Goal: Communication & Community: Share content

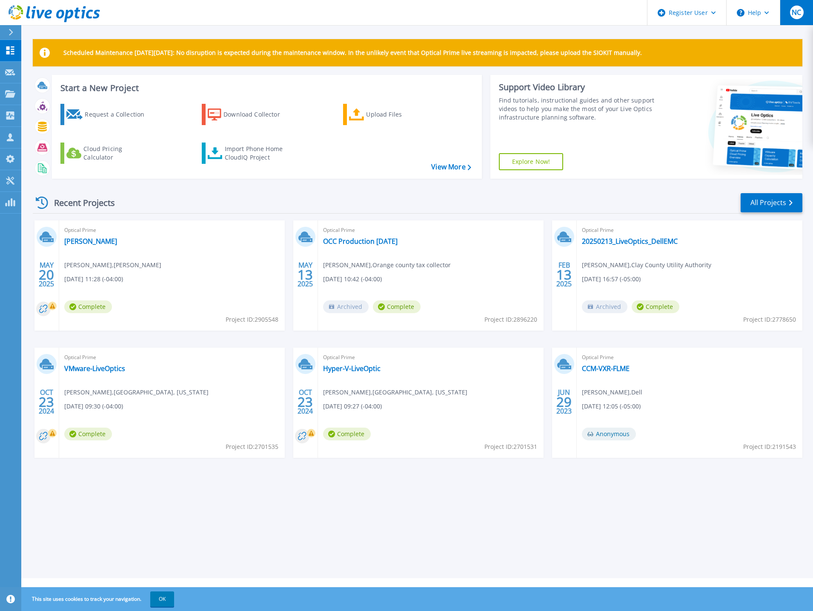
click at [797, 12] on span "NC" at bounding box center [795, 12] width 9 height 7
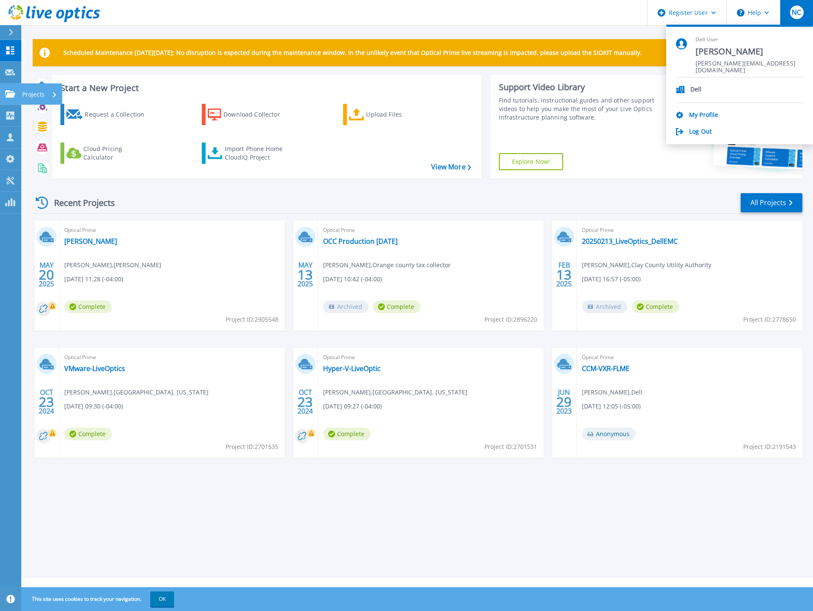
click at [14, 99] on link "Projects Projects" at bounding box center [10, 94] width 21 height 22
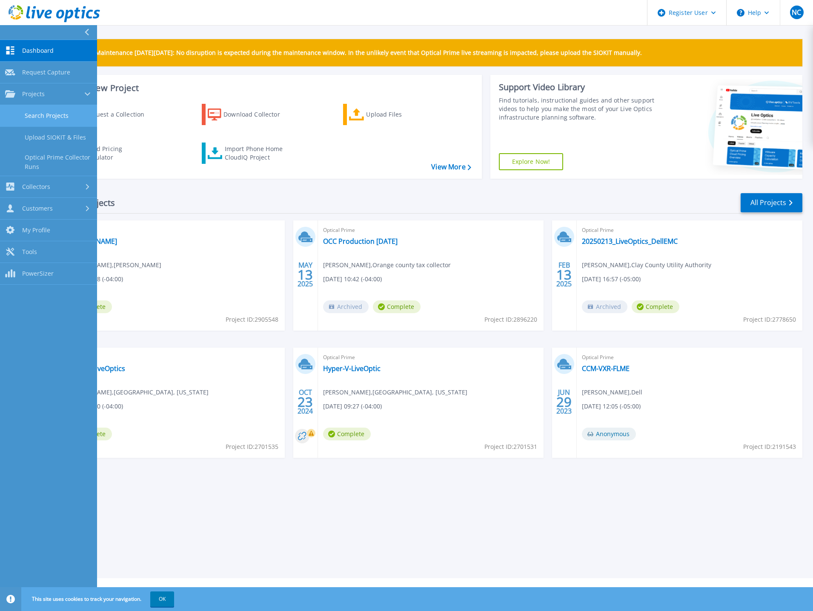
click at [48, 115] on link "Search Projects" at bounding box center [48, 116] width 97 height 22
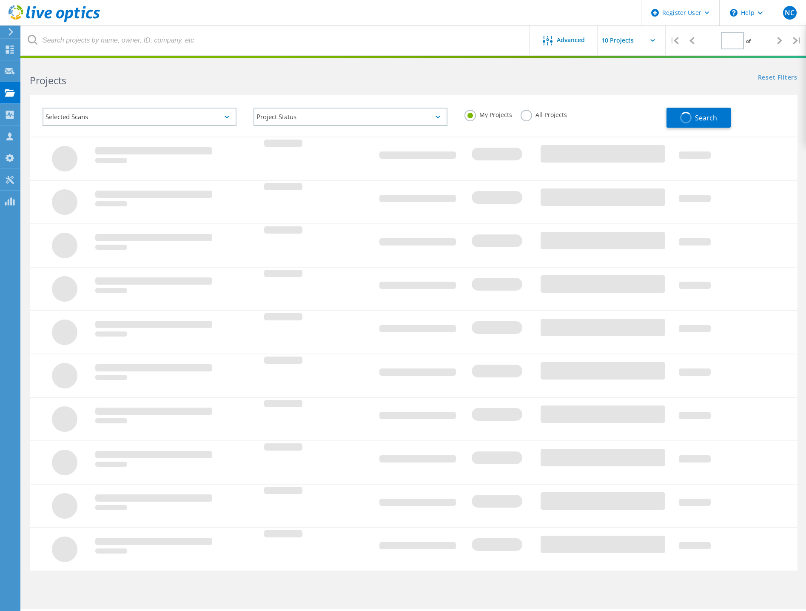
type input "1"
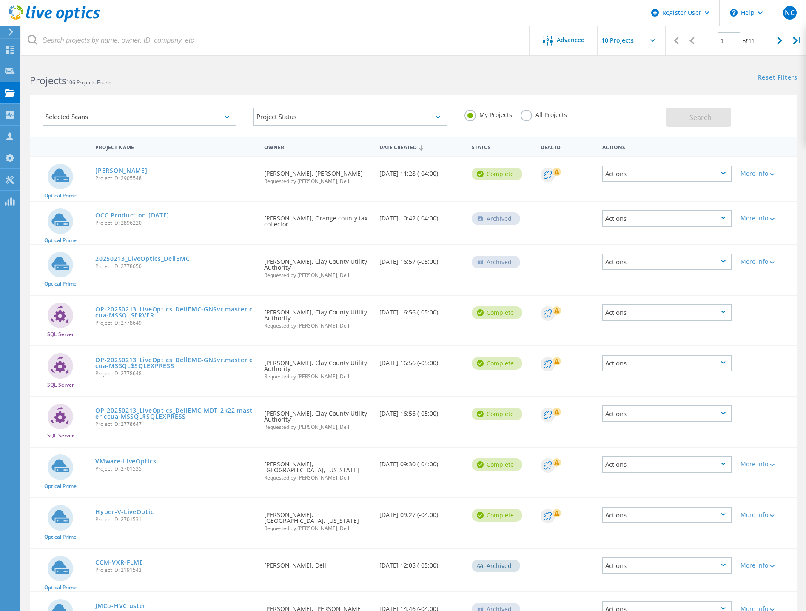
click at [711, 265] on div "Actions" at bounding box center [667, 262] width 130 height 17
click at [628, 263] on div "Share" at bounding box center [667, 261] width 128 height 13
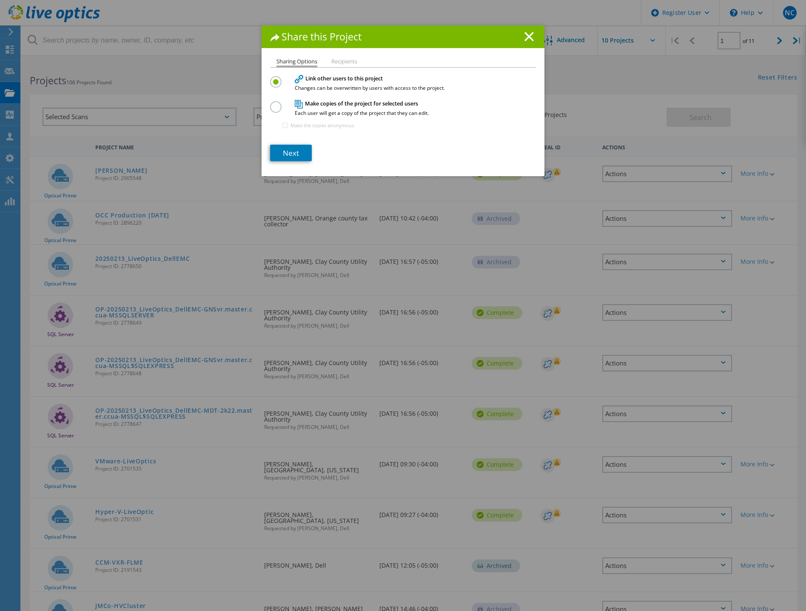
click at [273, 103] on label at bounding box center [277, 102] width 15 height 2
click at [0, 0] on input "radio" at bounding box center [0, 0] width 0 height 0
click at [279, 151] on link "Next" at bounding box center [291, 153] width 42 height 17
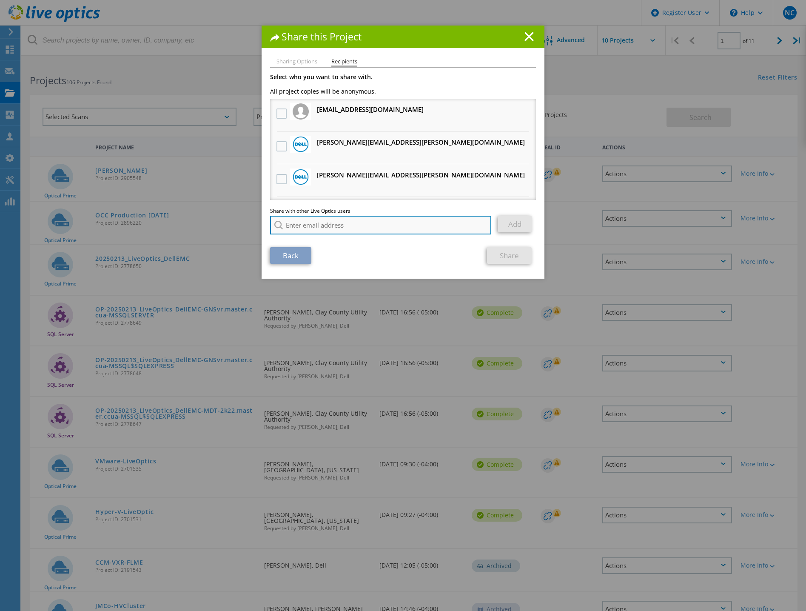
click at [308, 224] on input "search" at bounding box center [380, 225] width 221 height 19
paste input "rdavis@clayutility.org"
type input "rdavis@clayutility.org"
click at [298, 60] on li "Sharing Options" at bounding box center [297, 62] width 41 height 7
click at [297, 261] on link "Back" at bounding box center [290, 255] width 41 height 17
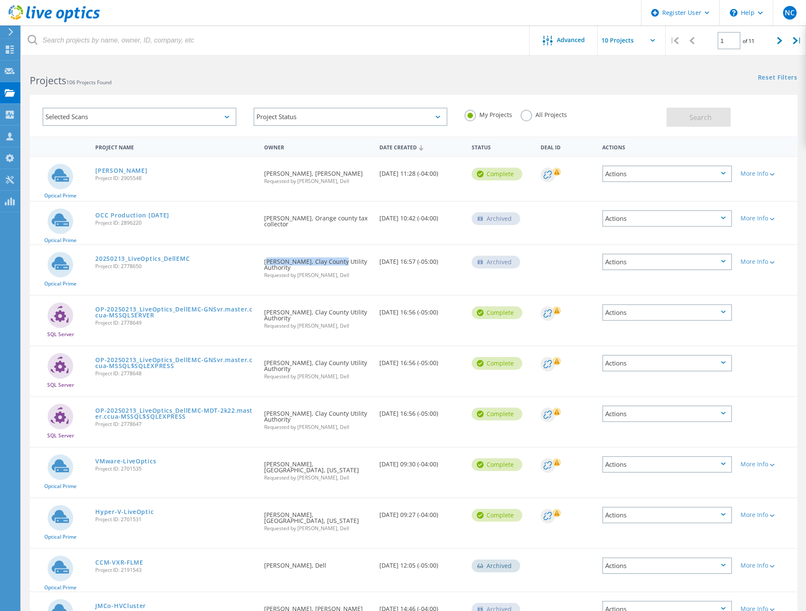
drag, startPoint x: 264, startPoint y: 261, endPoint x: 342, endPoint y: 261, distance: 78.7
click at [342, 261] on div "Requested By Matthew Pence, Clay County Utility Authority Requested by Daniel E…" at bounding box center [317, 265] width 115 height 41
click at [343, 261] on div "Requested By Matthew Pence, Clay County Utility Authority Requested by Daniel E…" at bounding box center [317, 265] width 115 height 41
click at [749, 262] on div "More Info" at bounding box center [767, 262] width 53 height 6
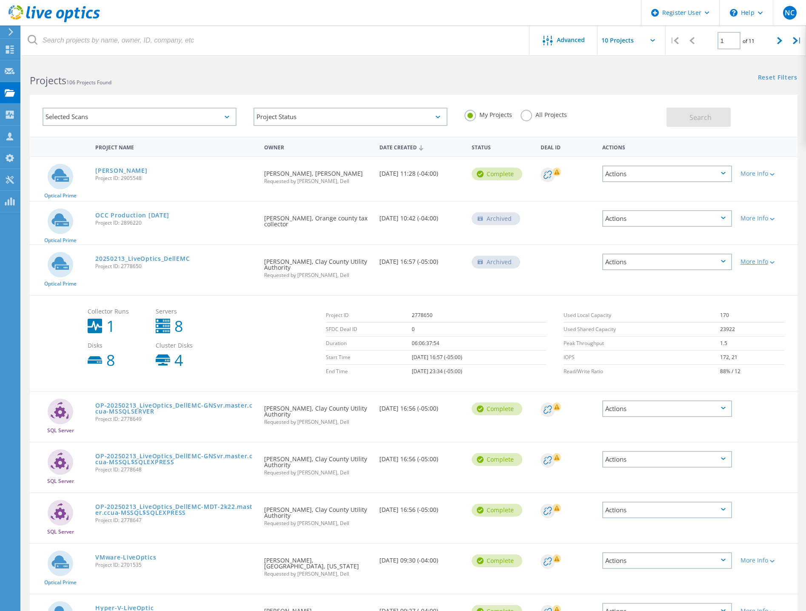
click at [749, 262] on div "More Info" at bounding box center [767, 262] width 53 height 6
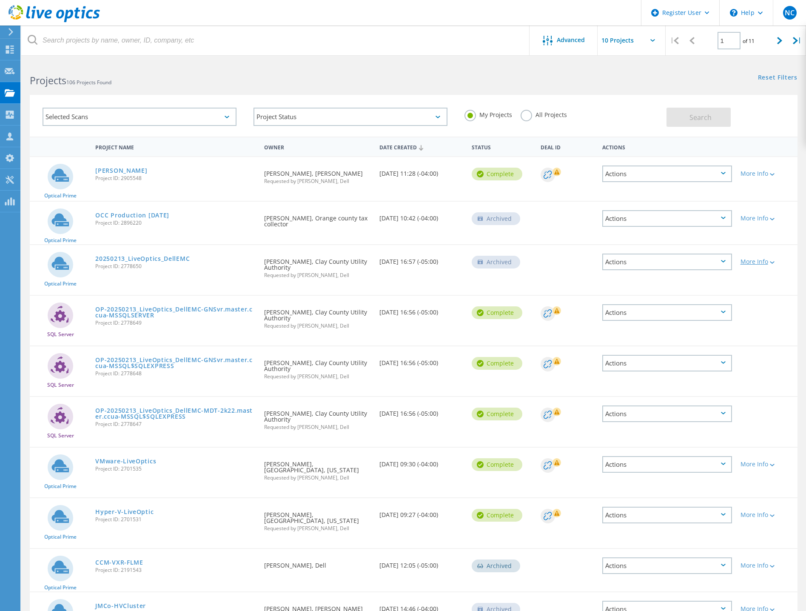
click at [760, 265] on div "More Info" at bounding box center [767, 262] width 53 height 6
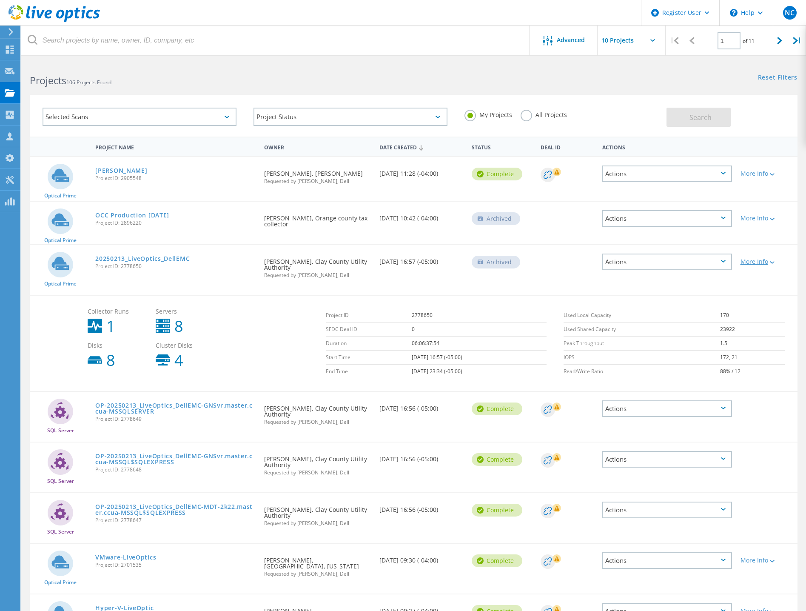
click at [761, 265] on div "More Info" at bounding box center [767, 262] width 53 height 6
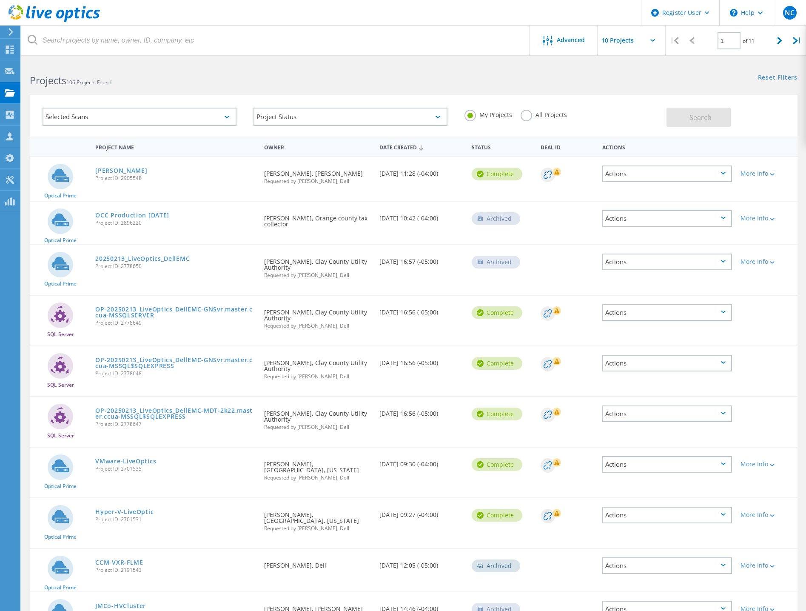
drag, startPoint x: 311, startPoint y: 262, endPoint x: 354, endPoint y: 268, distance: 43.3
click at [355, 268] on div "Requested By Matthew Pence, Clay County Utility Authority Requested by Daniel E…" at bounding box center [317, 265] width 115 height 41
copy div "Clay County Utility Authority"
click at [171, 260] on link "20250213_LiveOptics_DellEMC" at bounding box center [142, 259] width 94 height 6
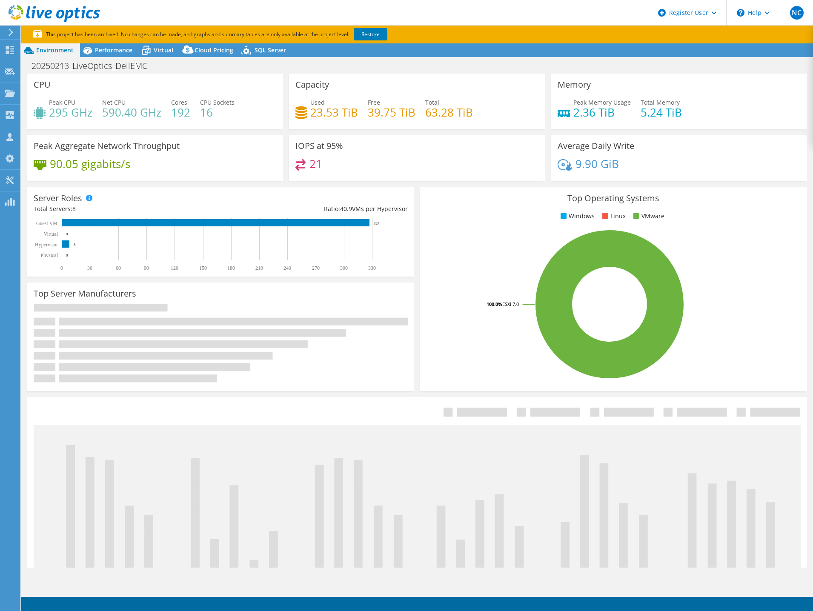
select select "USD"
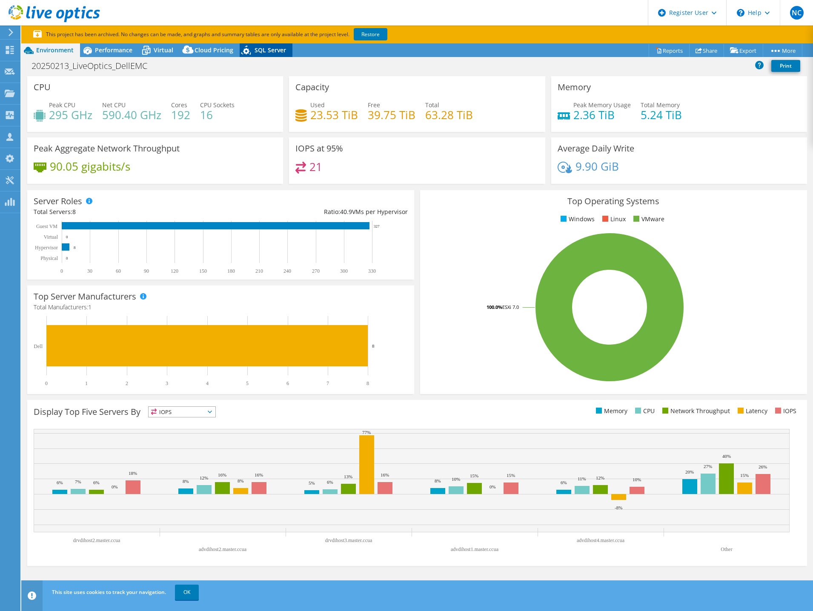
click at [254, 52] on span "SQL Server" at bounding box center [269, 50] width 31 height 8
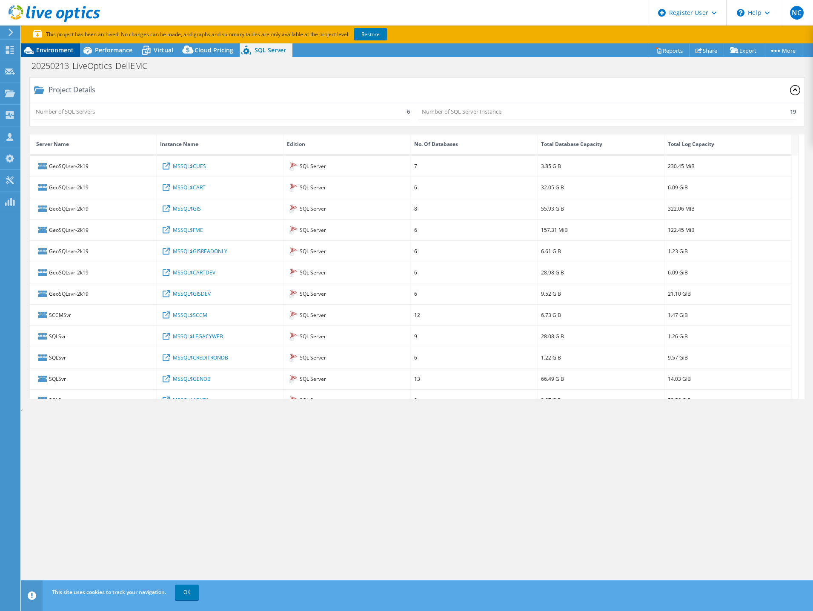
click at [63, 48] on span "Environment" at bounding box center [54, 50] width 37 height 8
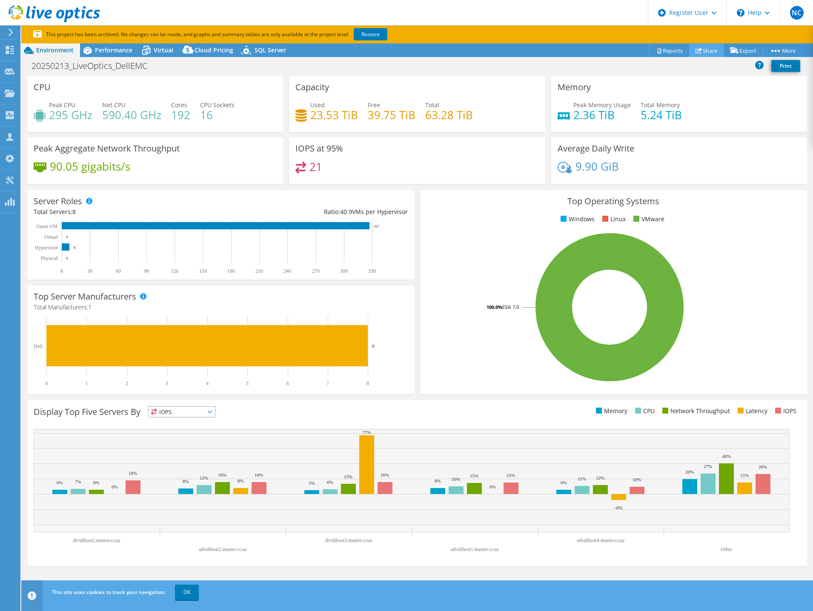
click at [703, 53] on link "Share" at bounding box center [706, 50] width 35 height 13
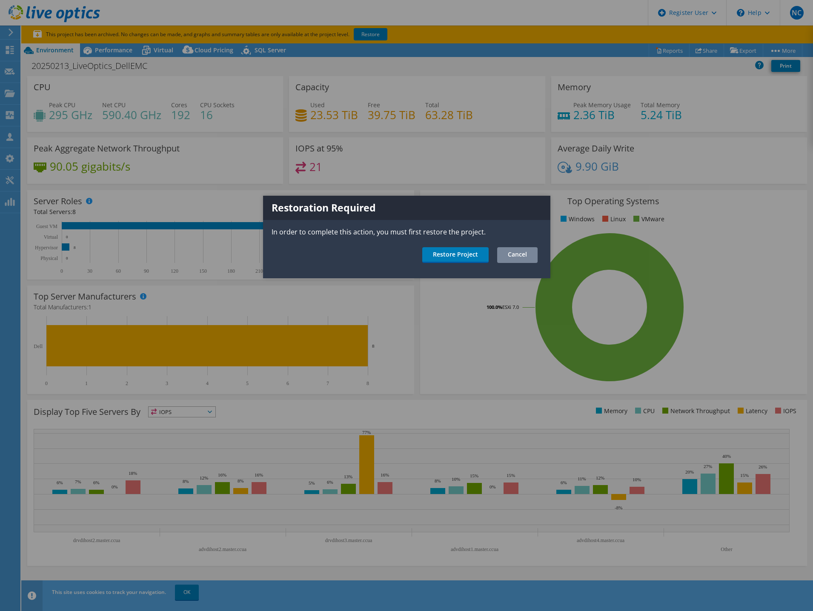
click at [520, 257] on link "Cancel" at bounding box center [517, 255] width 40 height 16
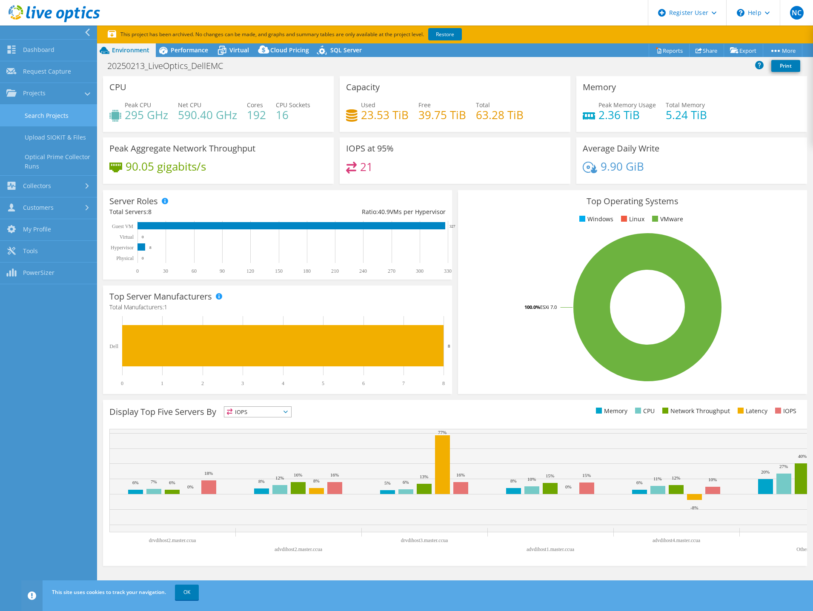
click at [54, 118] on link "Search Projects" at bounding box center [48, 116] width 97 height 22
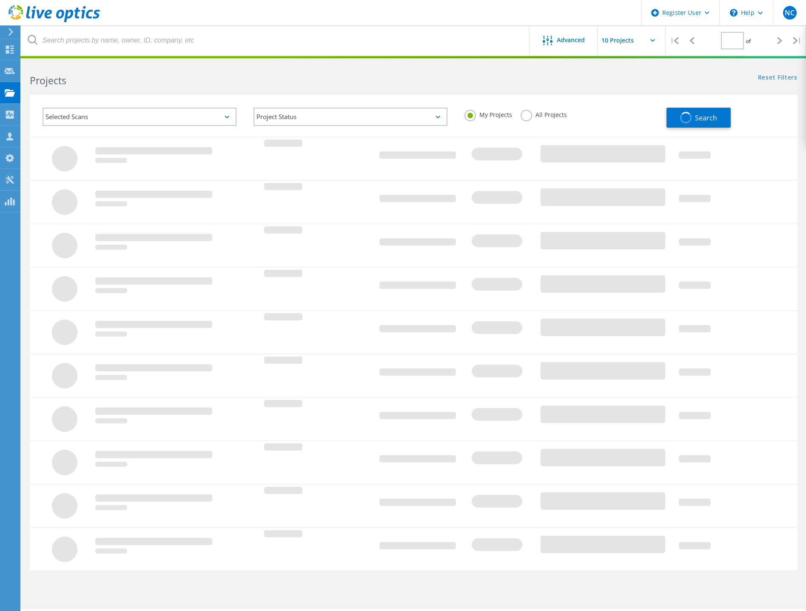
type input "1"
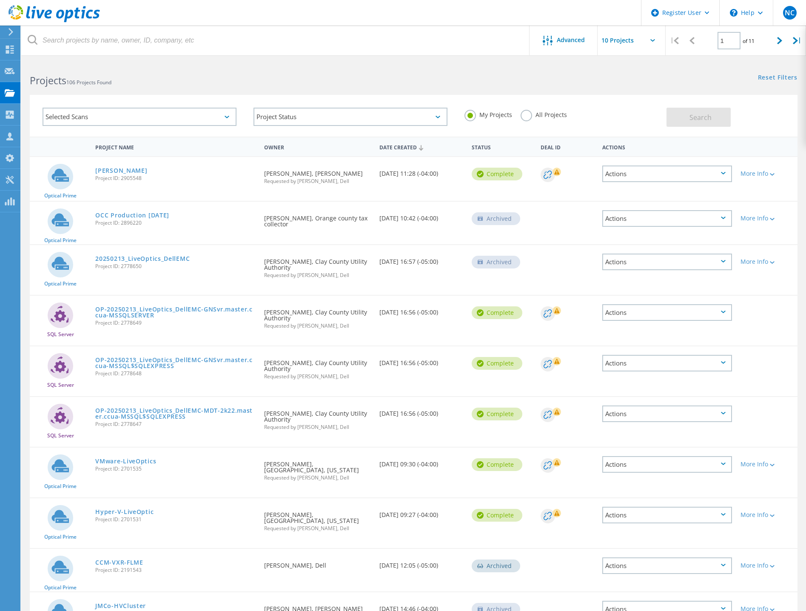
click at [528, 116] on label "All Projects" at bounding box center [544, 114] width 46 height 8
click at [0, 0] on input "All Projects" at bounding box center [0, 0] width 0 height 0
click at [553, 44] on div at bounding box center [550, 41] width 14 height 11
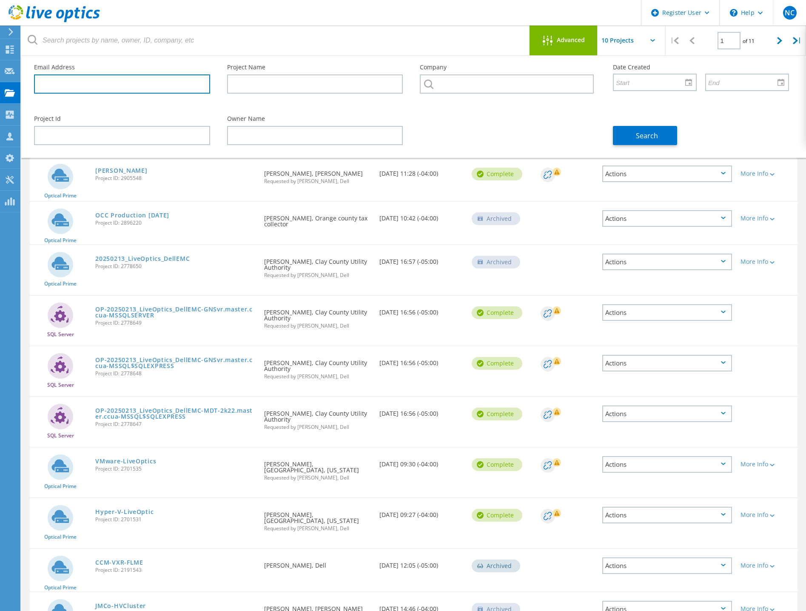
click at [81, 88] on input "text" at bounding box center [122, 83] width 176 height 19
type input "m"
drag, startPoint x: 311, startPoint y: 264, endPoint x: 290, endPoint y: 267, distance: 21.9
click at [290, 267] on div "Requested By Matthew Pence, Clay County Utility Authority Requested by Daniel E…" at bounding box center [317, 265] width 115 height 41
copy div "Clay County Utility Authority"
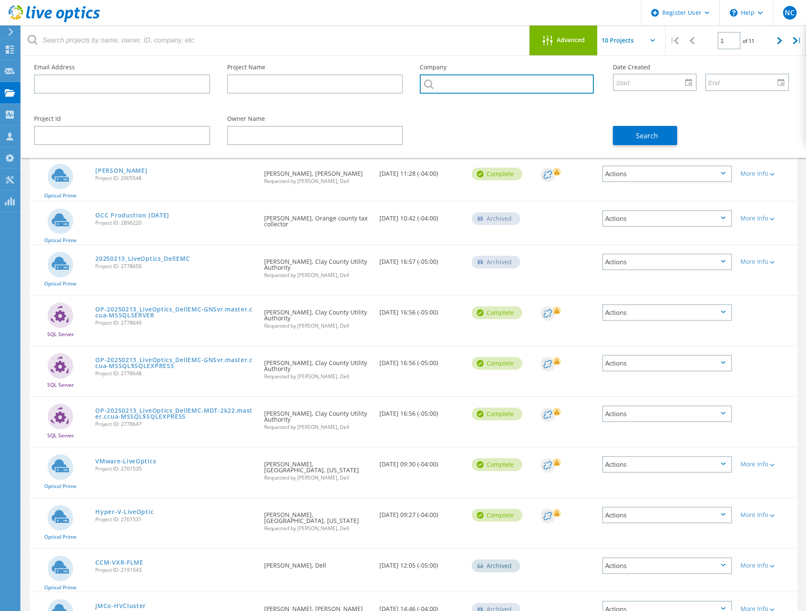
click at [462, 83] on input "text" at bounding box center [507, 83] width 174 height 19
paste input "Clay County Utility Authority"
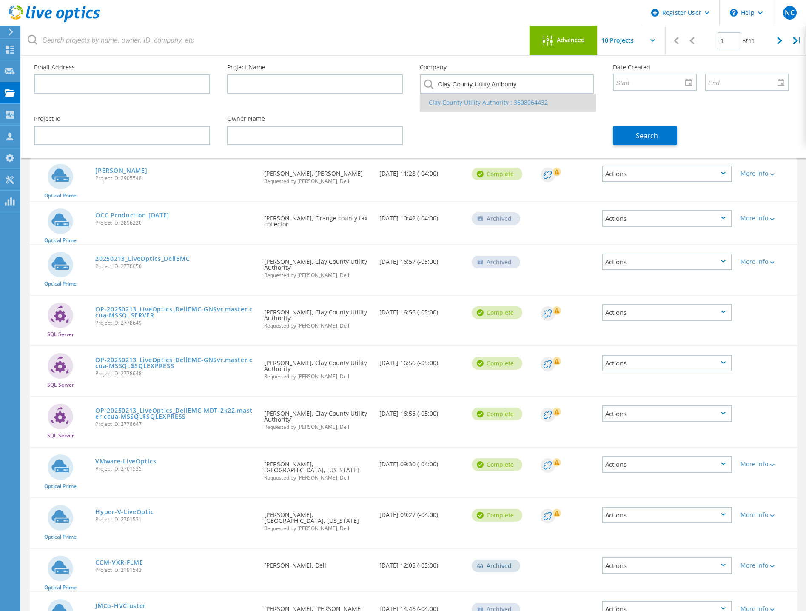
click at [485, 100] on li "Clay County Utility Authority : 3608064432" at bounding box center [507, 103] width 175 height 18
click at [663, 143] on button "Search" at bounding box center [645, 135] width 64 height 19
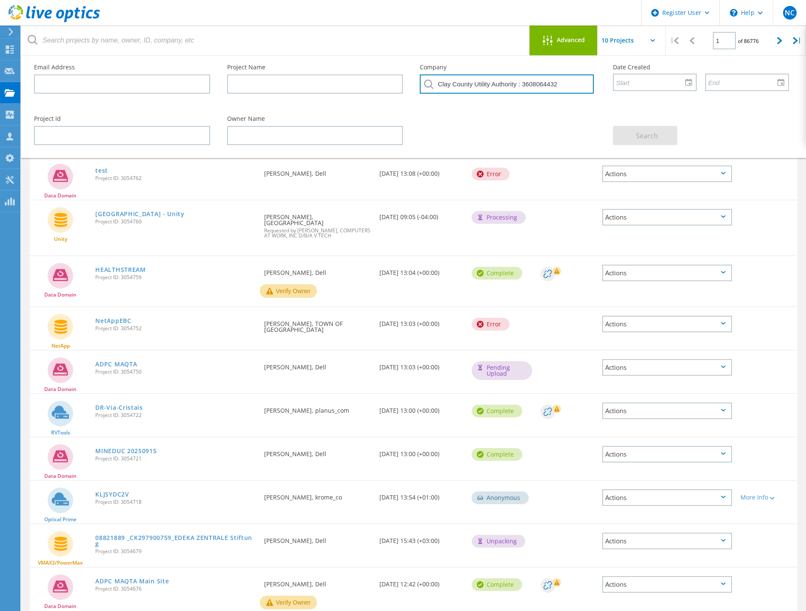
click at [516, 85] on input "Clay County Utility Authority : 3608064432" at bounding box center [507, 83] width 174 height 19
click at [567, 84] on input "Clay County Utility Authority : 3608064432" at bounding box center [507, 83] width 174 height 19
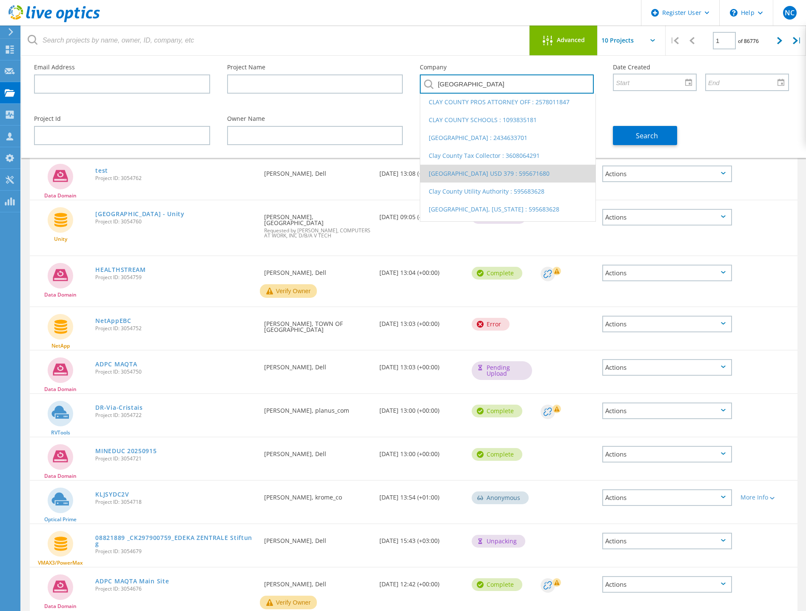
scroll to position [43, 0]
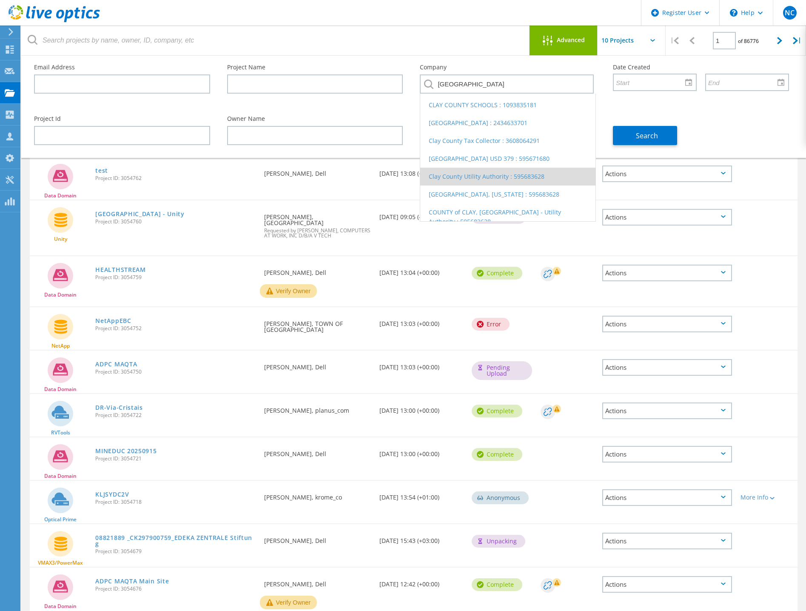
click at [510, 177] on li "Clay County Utility Authority : 595683628" at bounding box center [507, 177] width 175 height 18
type input "Clay County Utility Authority : 595683628"
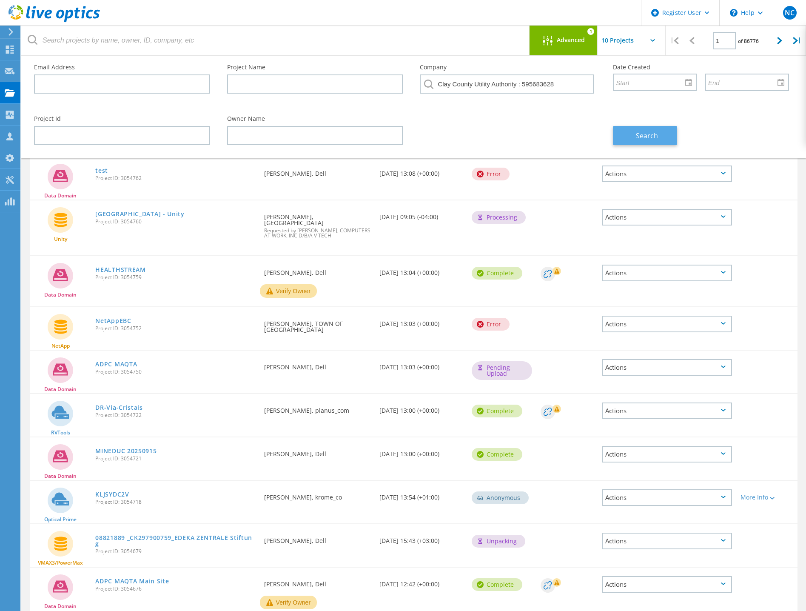
click at [639, 126] on button "Search" at bounding box center [645, 135] width 64 height 19
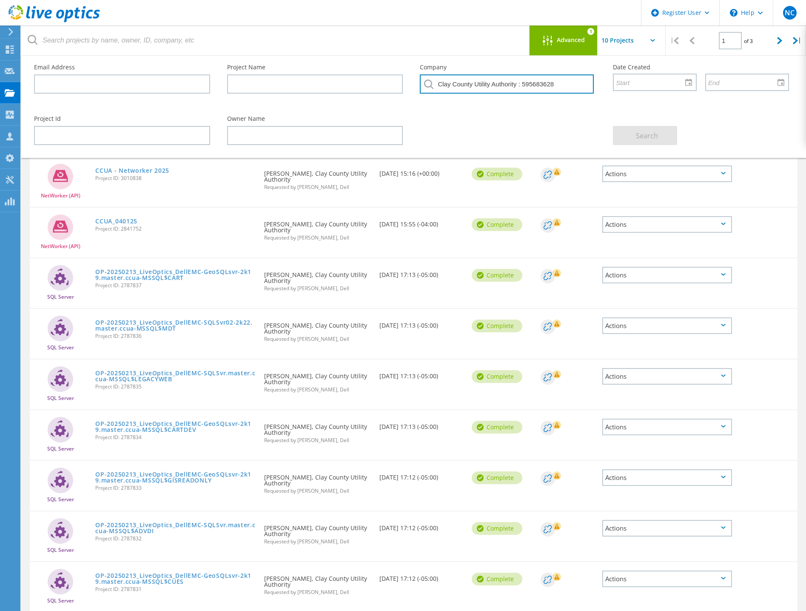
click at [570, 83] on input "Clay County Utility Authority : 595683628" at bounding box center [507, 83] width 174 height 19
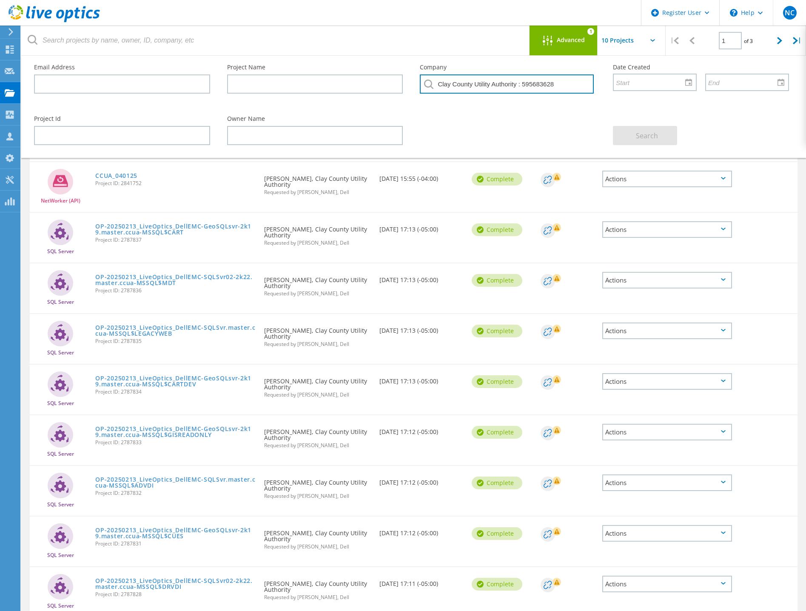
scroll to position [0, 0]
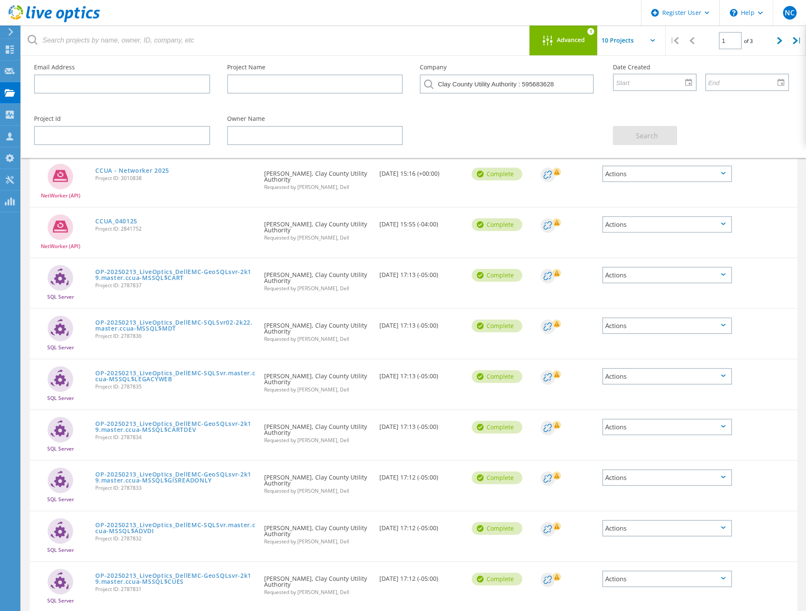
click at [545, 139] on div "Project Id Owner Name Search" at bounding box center [412, 130] width 772 height 46
click at [582, 46] on div "Advanced 1" at bounding box center [564, 41] width 68 height 30
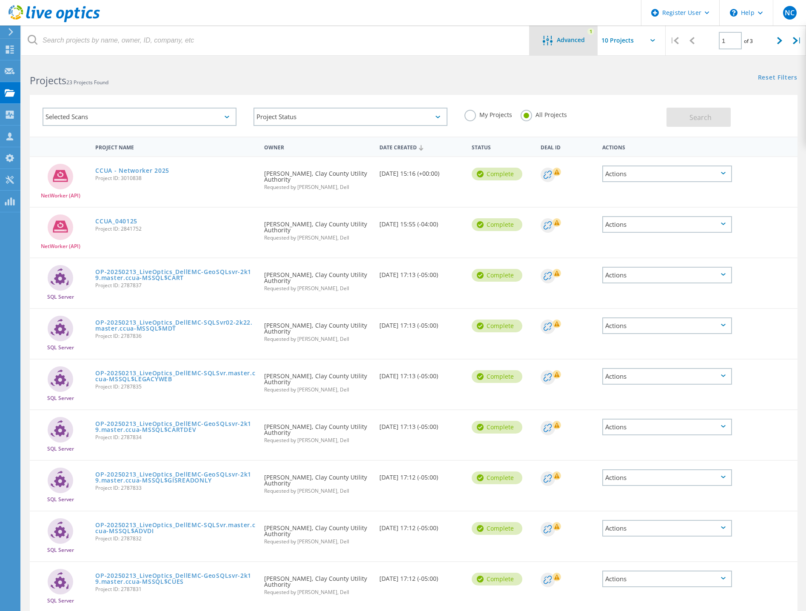
click at [573, 42] on span "Advanced" at bounding box center [571, 40] width 28 height 6
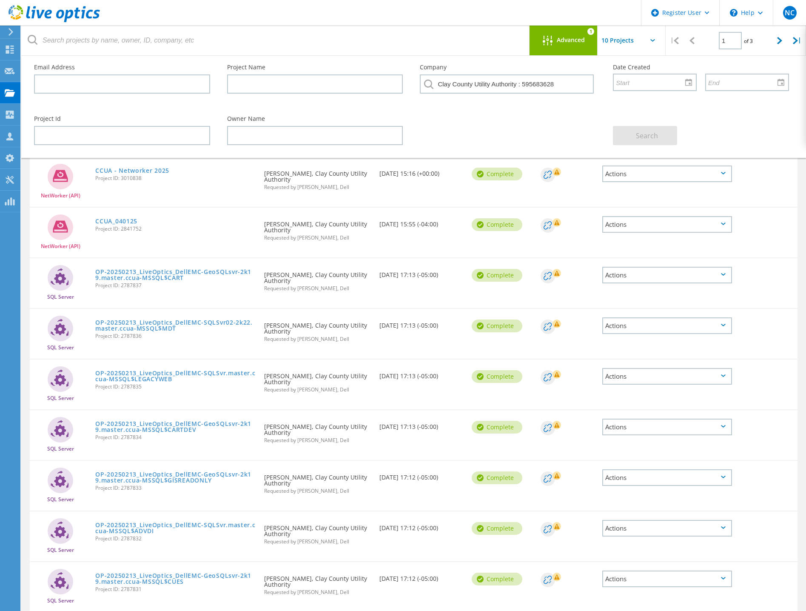
click at [573, 42] on span "Advanced" at bounding box center [571, 40] width 28 height 6
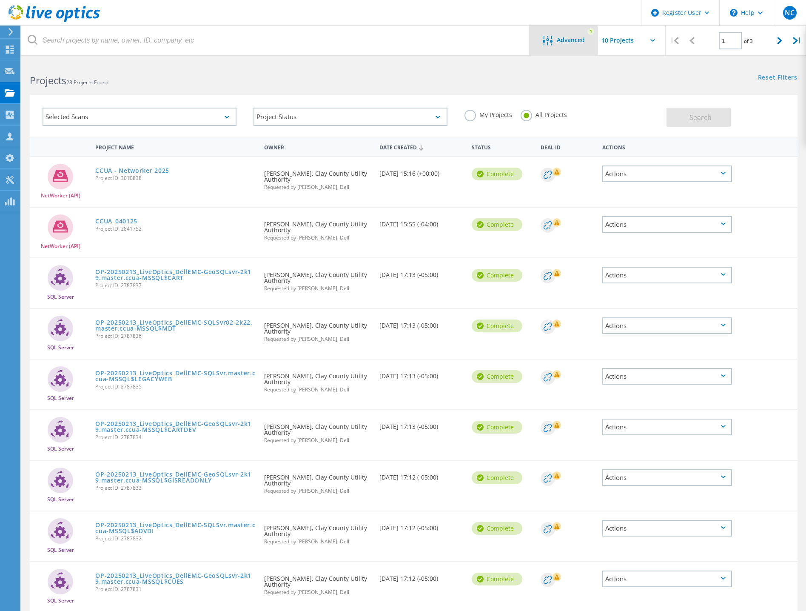
click at [570, 43] on span "Advanced" at bounding box center [571, 40] width 28 height 6
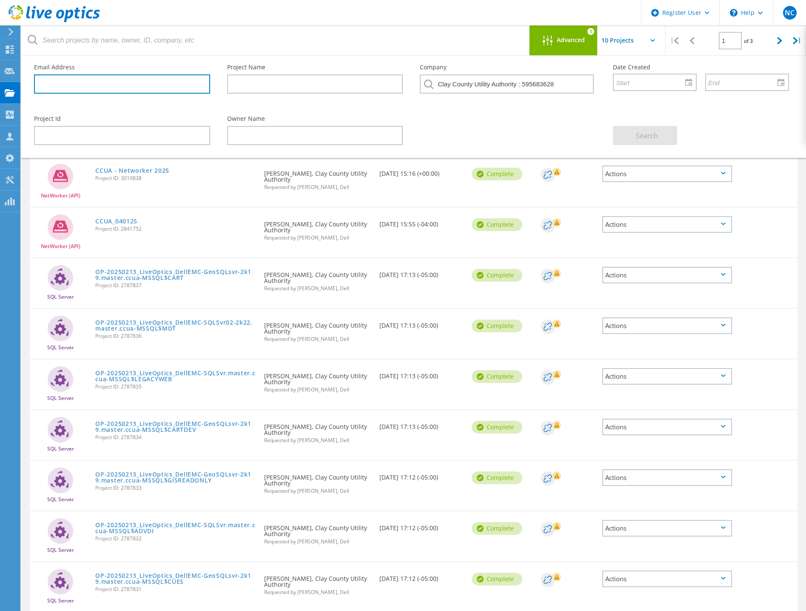
click at [83, 85] on input "text" at bounding box center [122, 83] width 176 height 19
paste input "[EMAIL_ADDRESS][DOMAIN_NAME]"
type input "[EMAIL_ADDRESS][DOMAIN_NAME]"
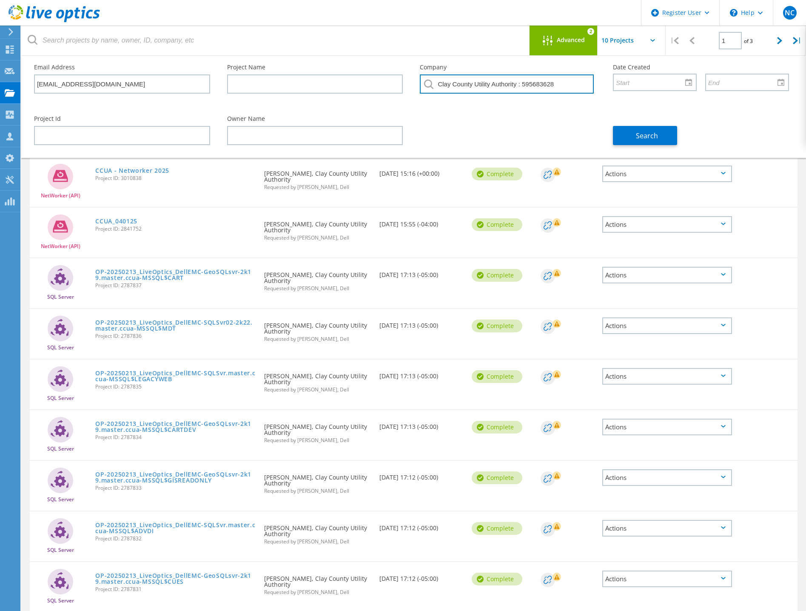
click at [514, 85] on input "Clay County Utility Authority : 595683628" at bounding box center [507, 83] width 174 height 19
click at [495, 122] on div "Project Id Owner Name Search" at bounding box center [412, 130] width 772 height 46
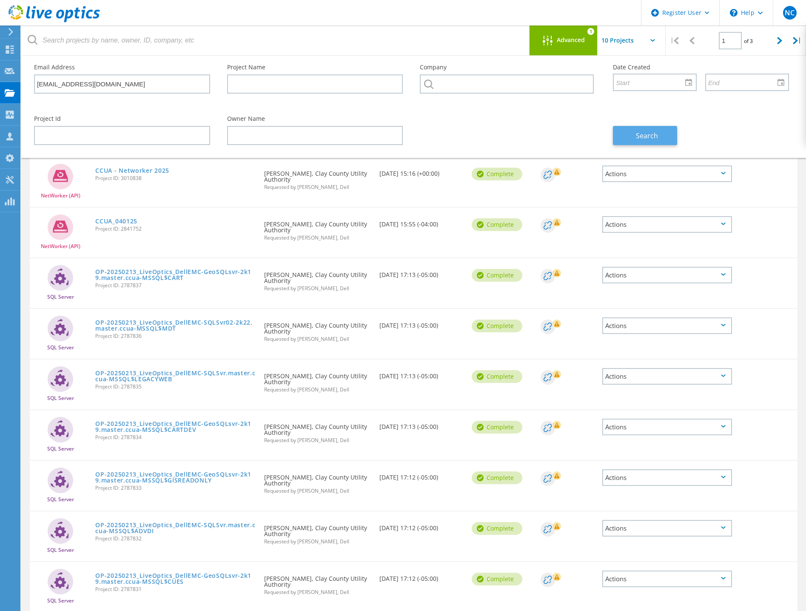
click at [634, 140] on button "Search" at bounding box center [645, 135] width 64 height 19
click at [571, 48] on div "Advanced 1" at bounding box center [564, 41] width 68 height 30
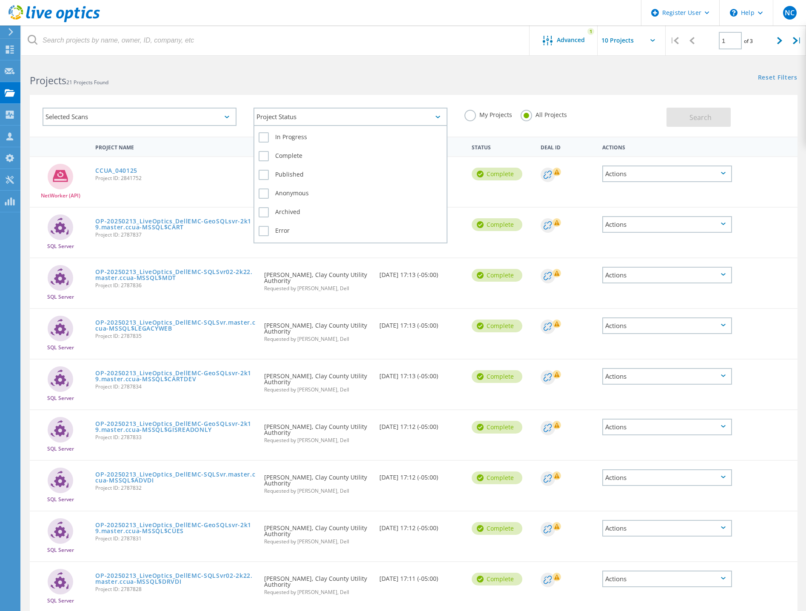
click at [325, 120] on div "Project Status" at bounding box center [351, 117] width 194 height 18
click at [264, 137] on label "In Progress" at bounding box center [351, 137] width 184 height 10
click at [0, 0] on input "In Progress" at bounding box center [0, 0] width 0 height 0
click at [267, 151] on label "Complete" at bounding box center [351, 156] width 184 height 10
click at [0, 0] on input "Complete" at bounding box center [0, 0] width 0 height 0
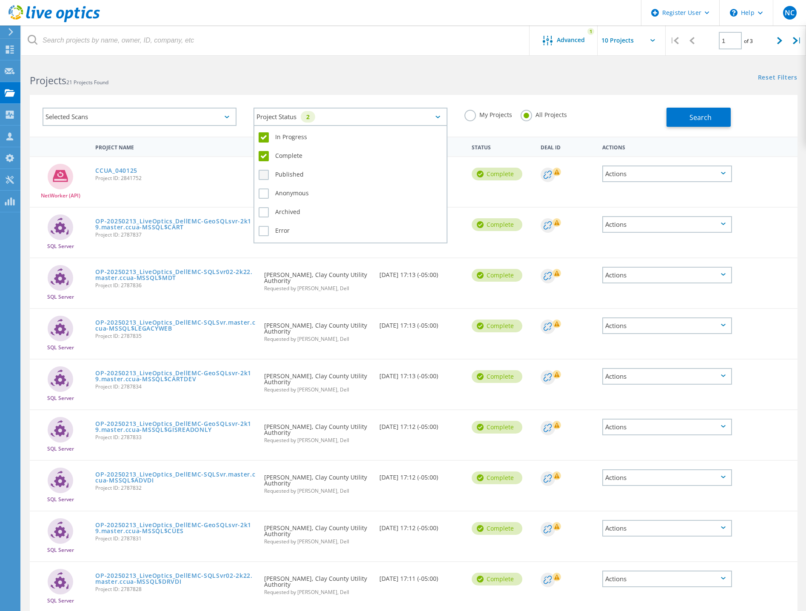
click at [262, 175] on label "Published" at bounding box center [351, 175] width 184 height 10
click at [0, 0] on input "Published" at bounding box center [0, 0] width 0 height 0
click at [269, 196] on label "Anonymous" at bounding box center [351, 193] width 184 height 10
click at [0, 0] on input "Anonymous" at bounding box center [0, 0] width 0 height 0
click at [264, 214] on label "Archived" at bounding box center [351, 212] width 184 height 10
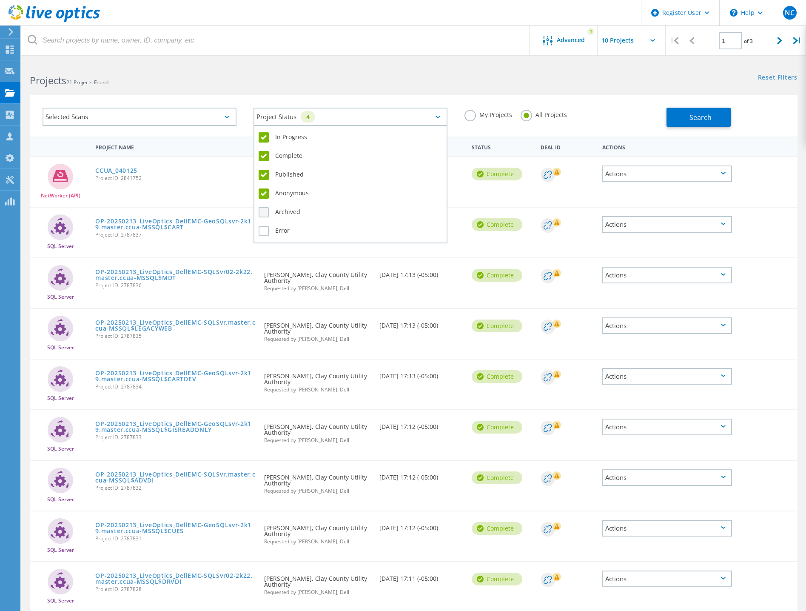
click at [0, 0] on input "Archived" at bounding box center [0, 0] width 0 height 0
click at [262, 230] on label "Error" at bounding box center [351, 231] width 184 height 10
click at [0, 0] on input "Error" at bounding box center [0, 0] width 0 height 0
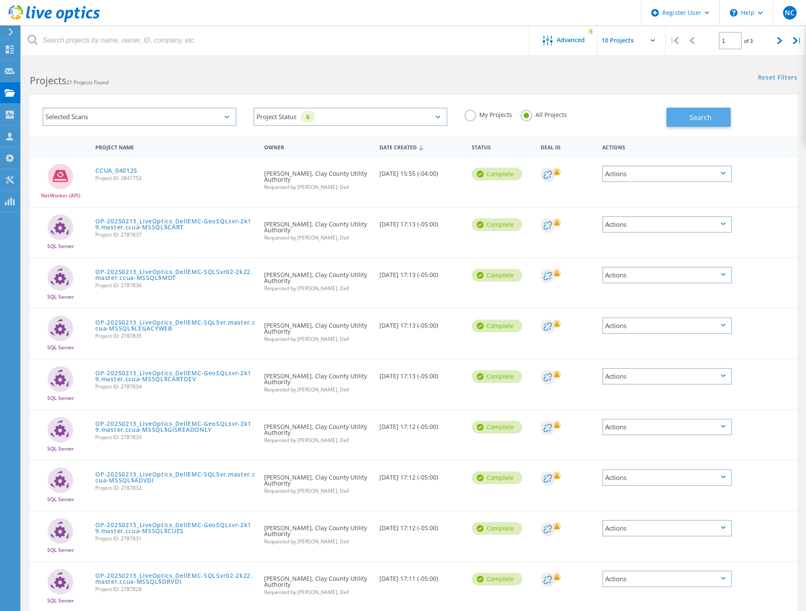
click at [676, 120] on button "Search" at bounding box center [699, 117] width 64 height 19
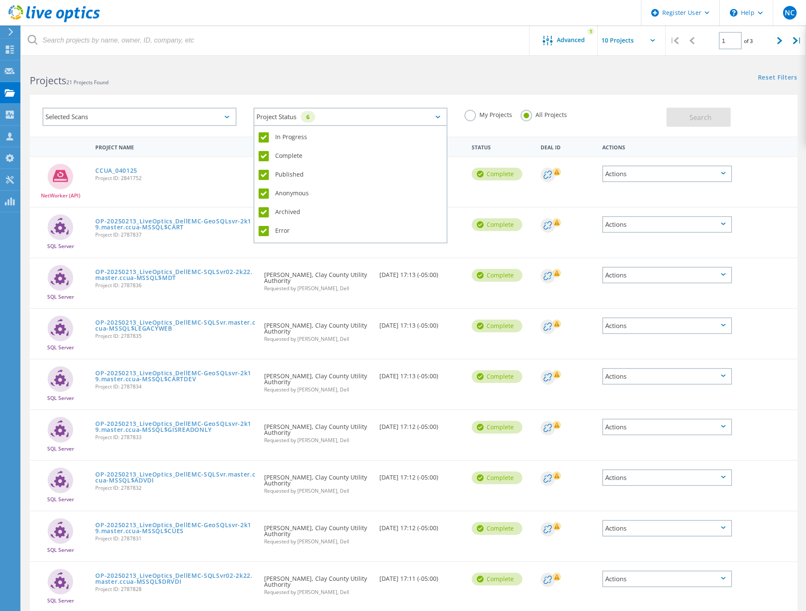
click at [308, 123] on div "Project Status 6" at bounding box center [351, 117] width 194 height 18
click at [268, 136] on label "In Progress" at bounding box center [351, 137] width 184 height 10
click at [0, 0] on input "In Progress" at bounding box center [0, 0] width 0 height 0
click at [262, 174] on label "Published" at bounding box center [351, 175] width 184 height 10
click at [0, 0] on input "Published" at bounding box center [0, 0] width 0 height 0
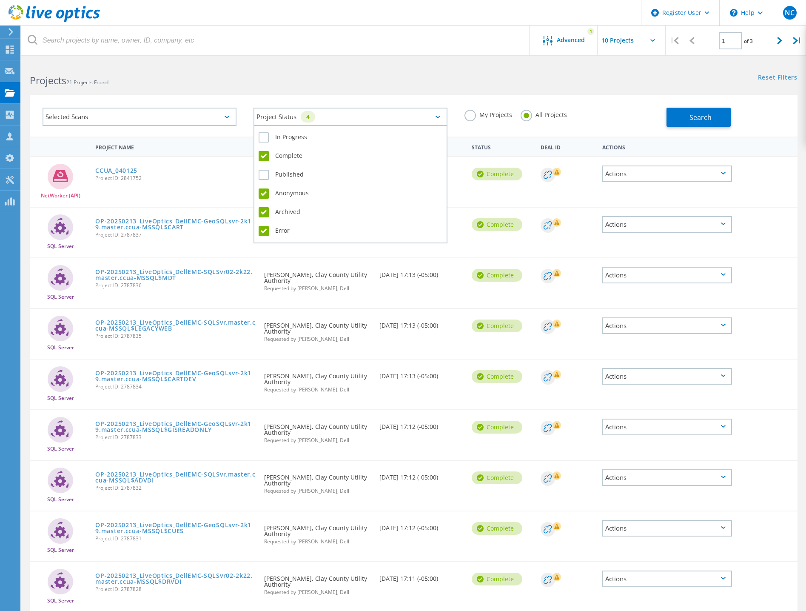
click at [263, 188] on div "Anonymous" at bounding box center [351, 195] width 184 height 19
click at [264, 194] on label "Anonymous" at bounding box center [351, 193] width 184 height 10
click at [0, 0] on input "Anonymous" at bounding box center [0, 0] width 0 height 0
click at [265, 208] on label "Archived" at bounding box center [351, 212] width 184 height 10
click at [0, 0] on input "Archived" at bounding box center [0, 0] width 0 height 0
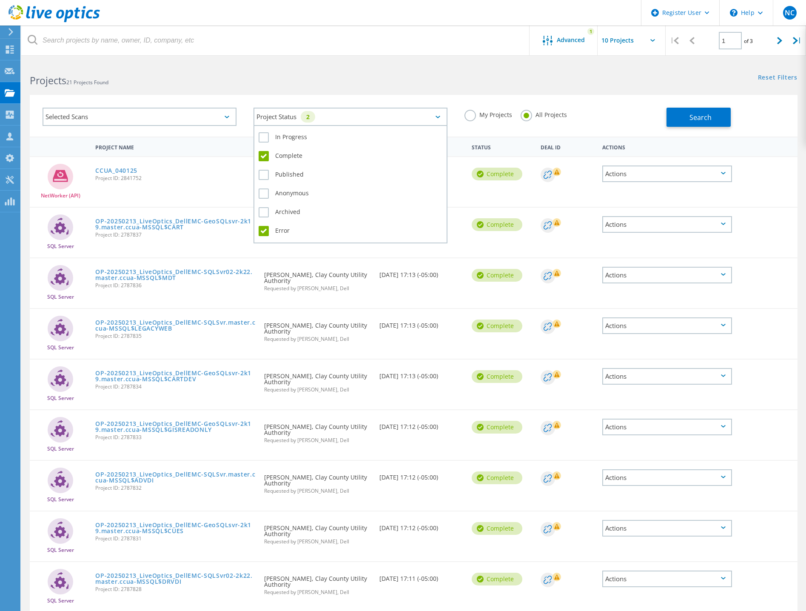
click at [264, 228] on label "Error" at bounding box center [351, 231] width 184 height 10
click at [0, 0] on input "Error" at bounding box center [0, 0] width 0 height 0
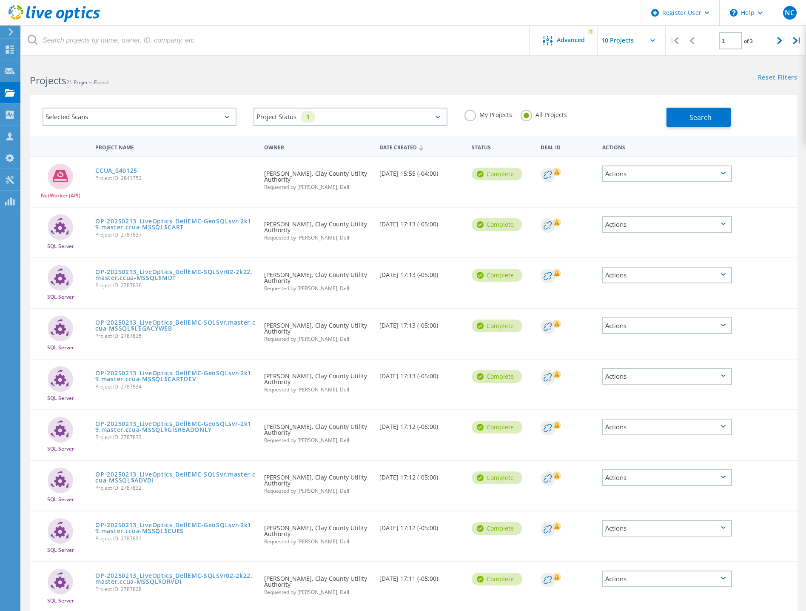
click at [193, 120] on div "Selected Scans" at bounding box center [140, 117] width 194 height 18
click at [67, 155] on label "Optical Prime" at bounding box center [147, 155] width 169 height 10
click at [0, 0] on input "Optical Prime" at bounding box center [0, 0] width 0 height 0
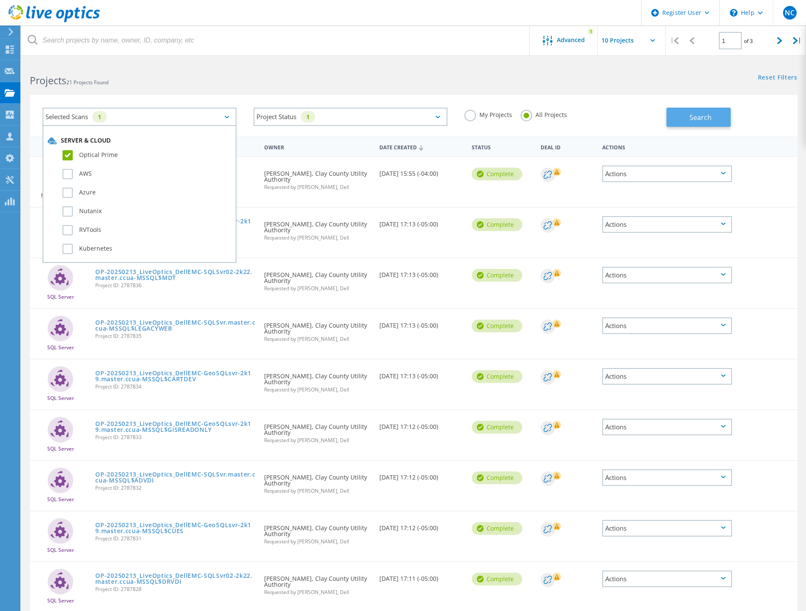
click at [689, 118] on button "Search" at bounding box center [699, 117] width 64 height 19
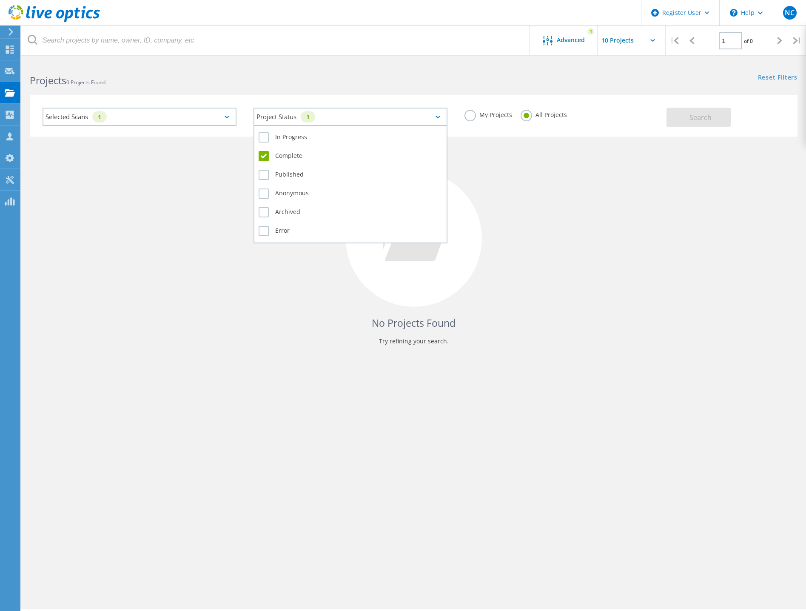
click at [350, 118] on div "Project Status 1" at bounding box center [351, 117] width 194 height 18
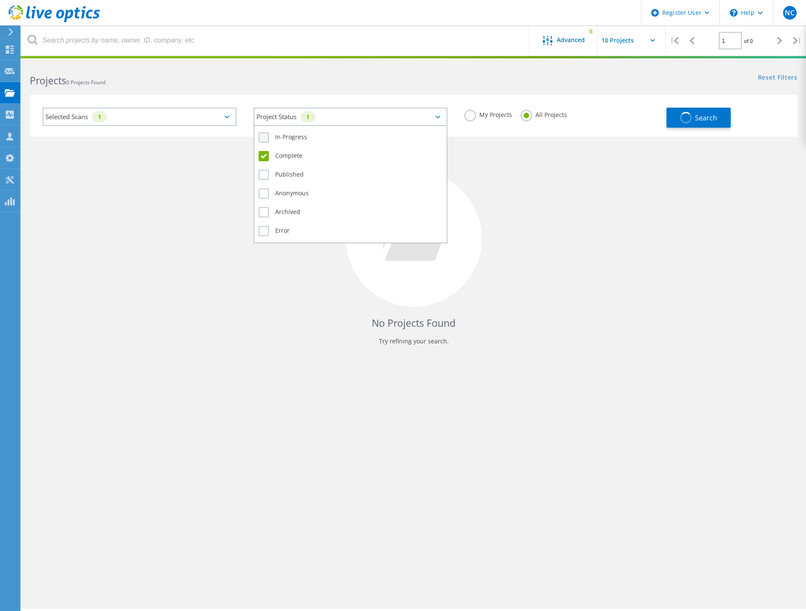
click at [262, 137] on label "In Progress" at bounding box center [351, 137] width 184 height 10
click at [0, 0] on input "In Progress" at bounding box center [0, 0] width 0 height 0
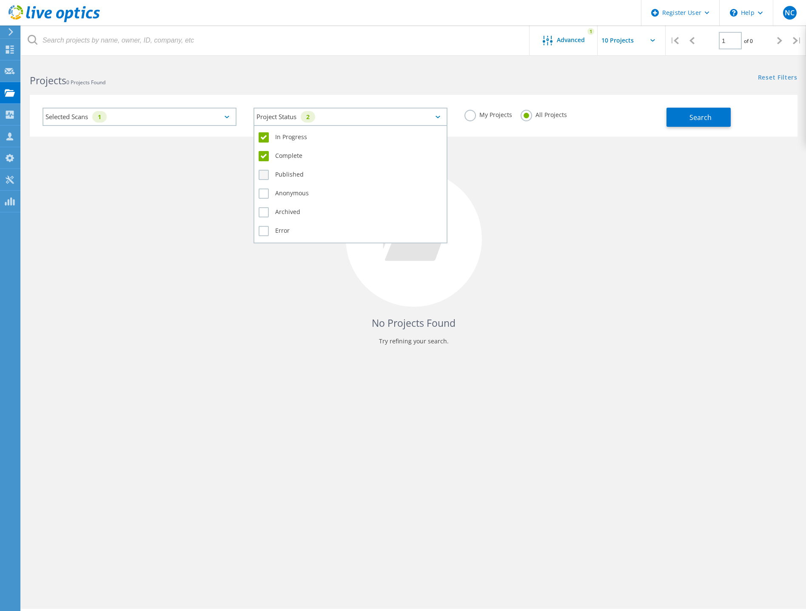
click at [259, 174] on label "Published" at bounding box center [351, 175] width 184 height 10
click at [0, 0] on input "Published" at bounding box center [0, 0] width 0 height 0
drag, startPoint x: 264, startPoint y: 191, endPoint x: 265, endPoint y: 212, distance: 21.3
click at [264, 191] on label "Anonymous" at bounding box center [351, 193] width 184 height 10
click at [0, 0] on input "Anonymous" at bounding box center [0, 0] width 0 height 0
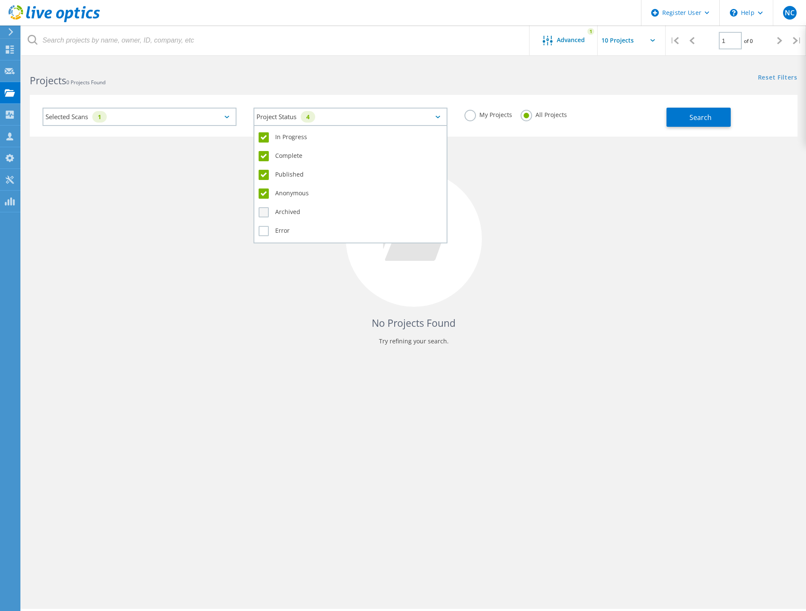
click at [265, 212] on label "Archived" at bounding box center [351, 212] width 184 height 10
click at [0, 0] on input "Archived" at bounding box center [0, 0] width 0 height 0
click at [263, 234] on label "Error" at bounding box center [351, 231] width 184 height 10
click at [0, 0] on input "Error" at bounding box center [0, 0] width 0 height 0
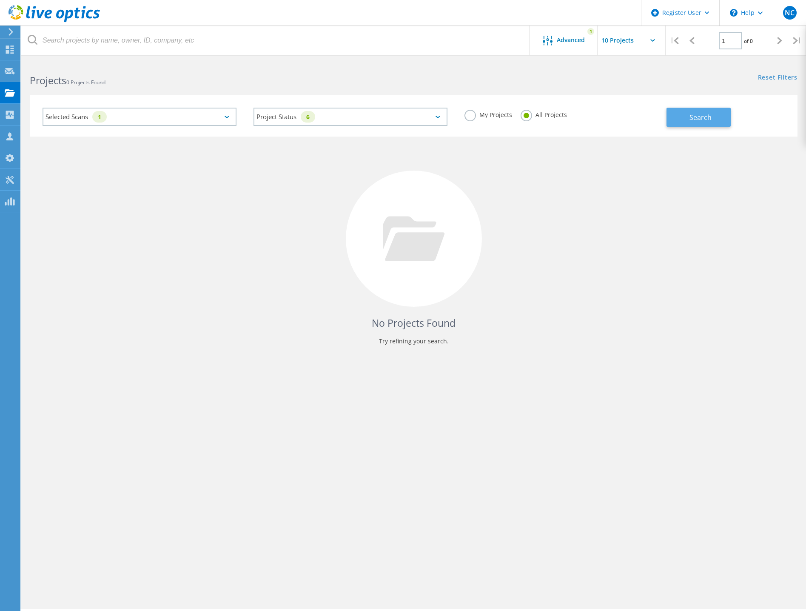
click at [718, 114] on button "Search" at bounding box center [699, 117] width 64 height 19
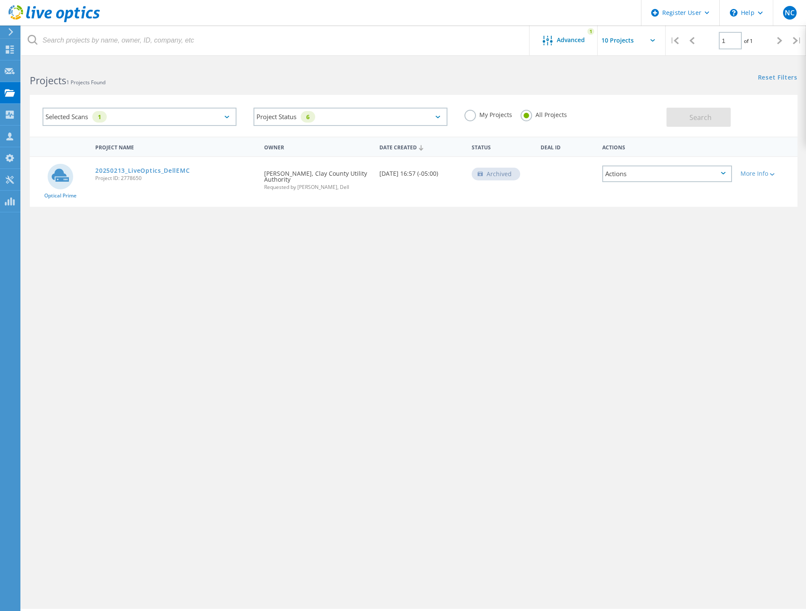
click at [684, 174] on div "Actions" at bounding box center [667, 173] width 130 height 17
click at [625, 175] on div "Share" at bounding box center [667, 173] width 128 height 13
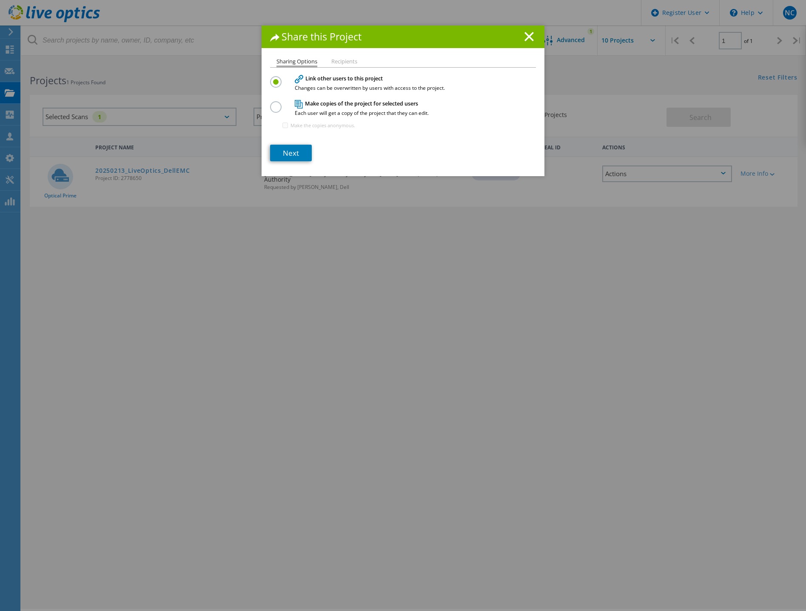
click at [271, 103] on label at bounding box center [277, 102] width 15 height 2
click at [0, 0] on input "radio" at bounding box center [0, 0] width 0 height 0
click at [282, 125] on input "Make the copies anonymous." at bounding box center [285, 126] width 6 height 6
checkbox input "true"
click at [290, 152] on link "Next" at bounding box center [291, 153] width 42 height 17
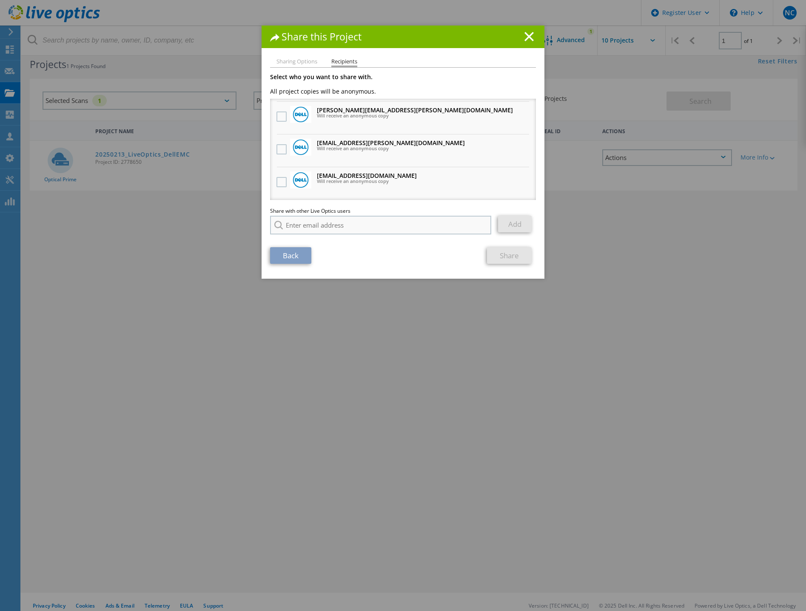
scroll to position [23, 0]
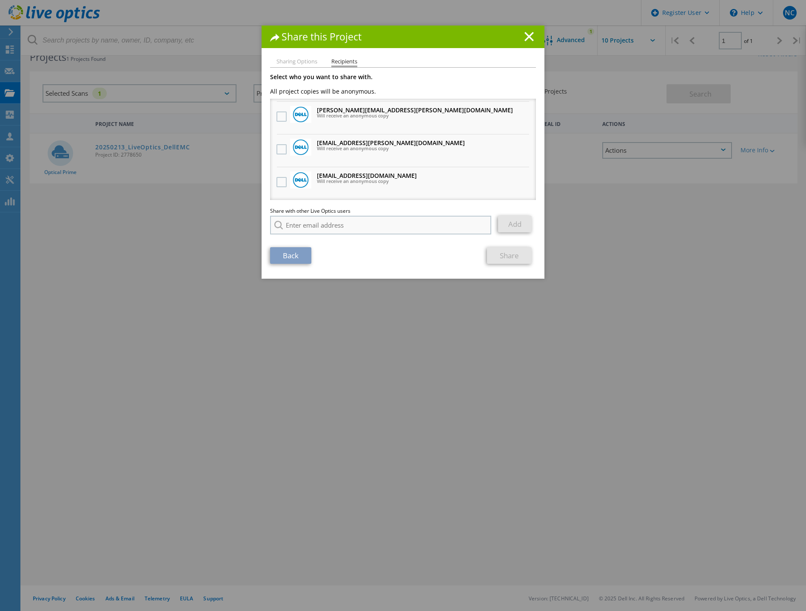
drag, startPoint x: 352, startPoint y: 213, endPoint x: 354, endPoint y: 219, distance: 5.8
click at [352, 214] on div "Share with other Live Optics users Enter a single email address and click add. …" at bounding box center [403, 223] width 266 height 30
click at [354, 220] on input "search" at bounding box center [380, 225] width 221 height 19
paste input "rdavis@clayutility.org"
type input "rdavis@clayutility.org"
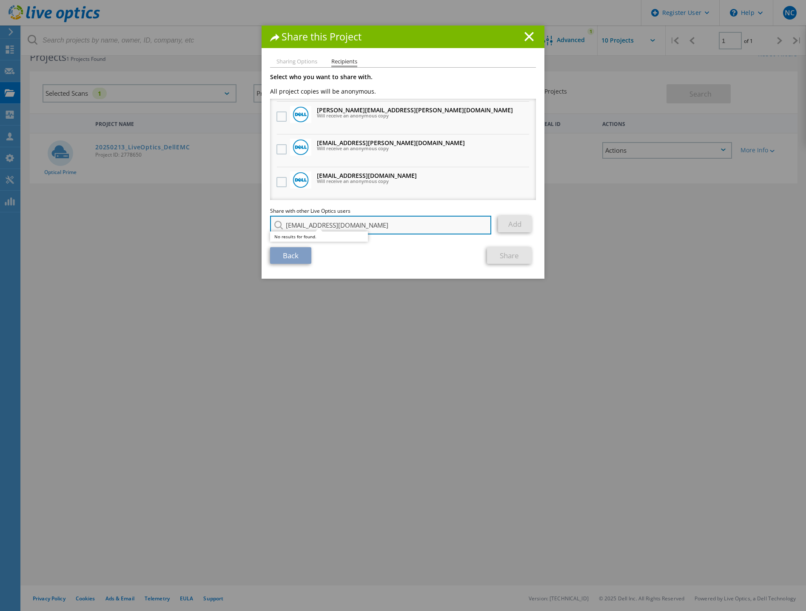
click at [480, 226] on input "rdavis@clayutility.org" at bounding box center [380, 225] width 221 height 19
click at [525, 39] on line at bounding box center [529, 36] width 9 height 9
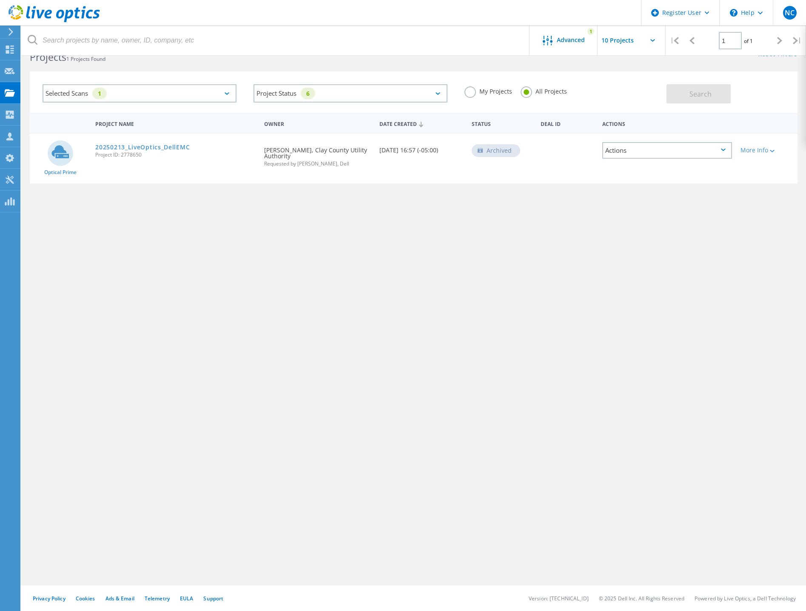
click at [158, 259] on div "Project Name Owner Date Created Status Deal Id Actions Optical Prime 20250213_L…" at bounding box center [414, 223] width 768 height 221
